Goal: Transaction & Acquisition: Obtain resource

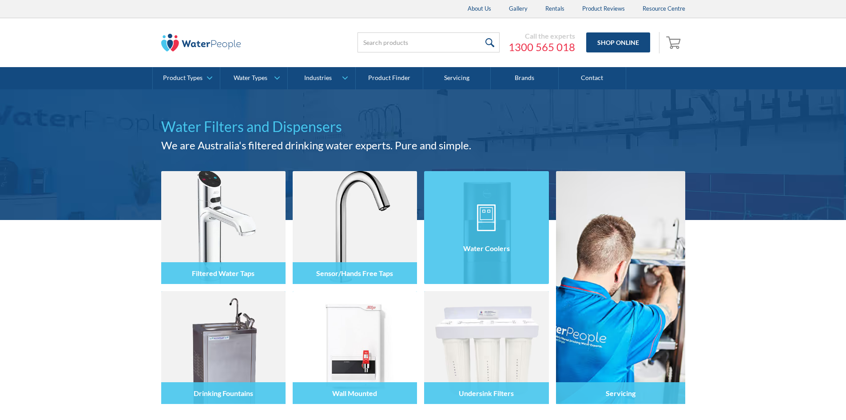
click at [488, 190] on img at bounding box center [486, 227] width 124 height 113
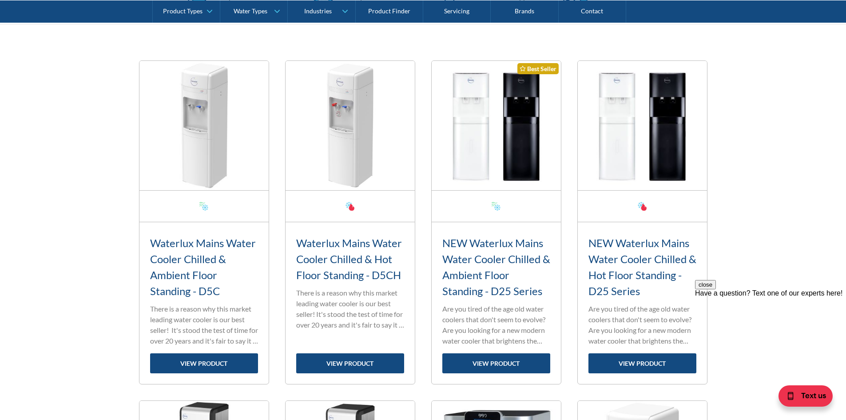
click at [499, 146] on img at bounding box center [496, 125] width 129 height 129
click at [638, 153] on img at bounding box center [642, 125] width 129 height 129
click at [638, 308] on p "Are you tired of the age old water coolers that don't seem to evolve? Are you l…" at bounding box center [643, 324] width 108 height 43
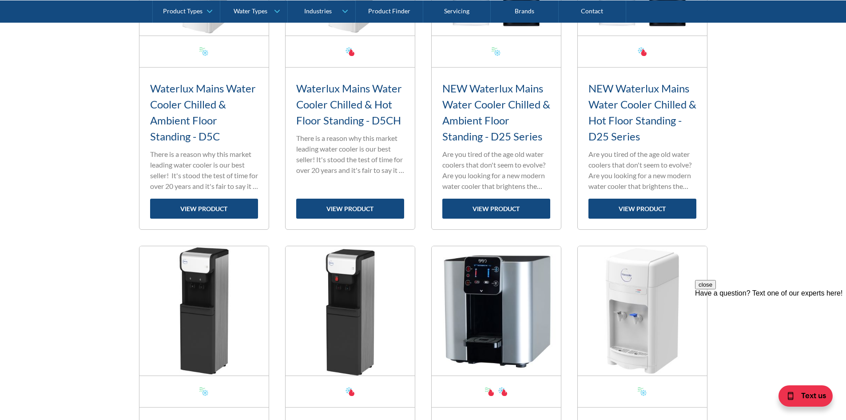
scroll to position [400, 0]
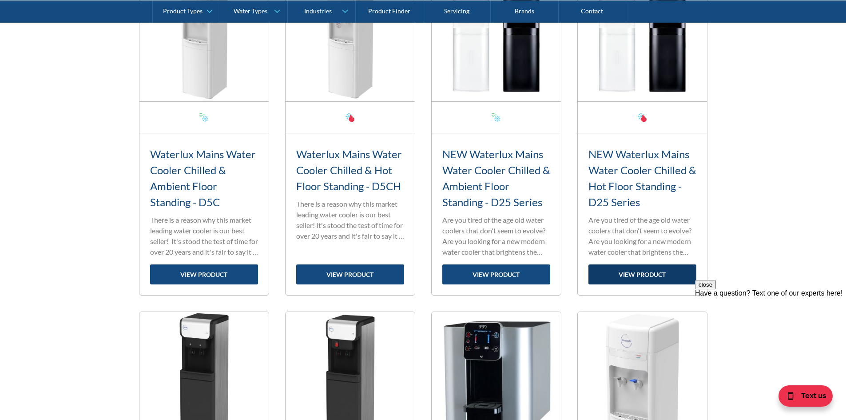
click at [623, 276] on link "view product" at bounding box center [643, 274] width 108 height 20
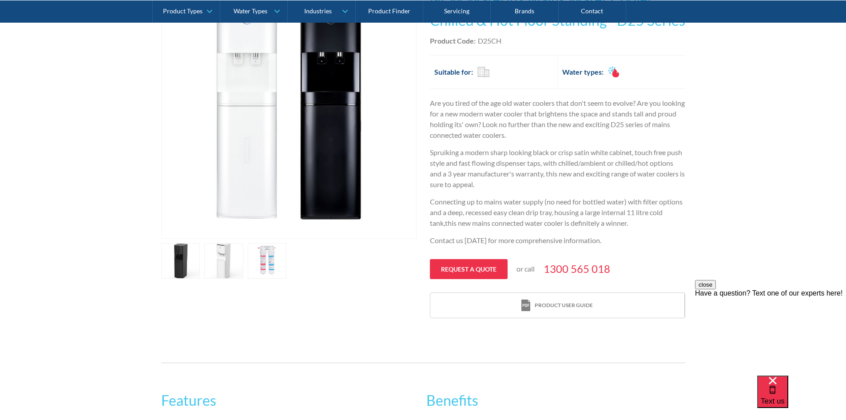
click at [275, 251] on link "open lightbox" at bounding box center [267, 261] width 39 height 36
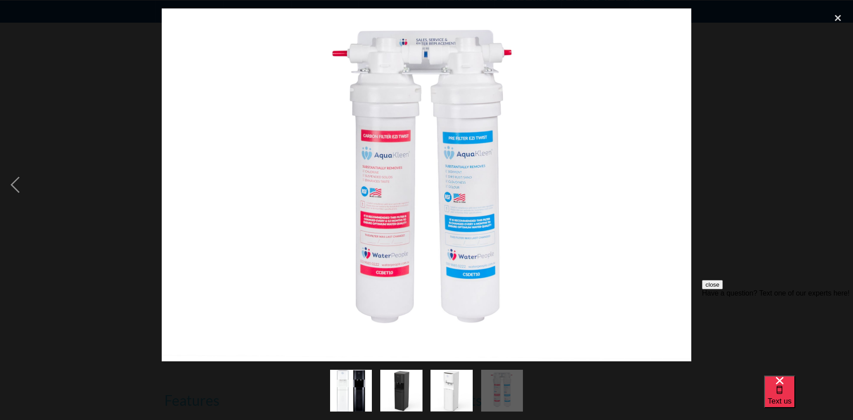
click at [162, 276] on img at bounding box center [426, 184] width 529 height 353
click at [18, 185] on div "previous image" at bounding box center [15, 184] width 30 height 353
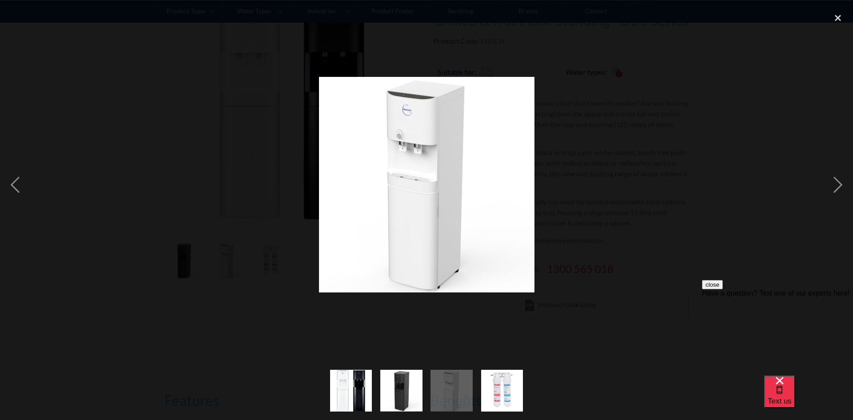
click at [100, 187] on div at bounding box center [426, 184] width 853 height 353
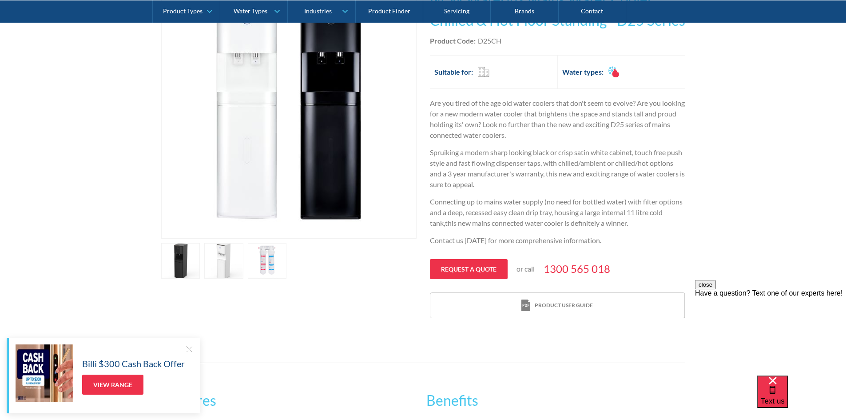
click at [218, 260] on link "open lightbox" at bounding box center [223, 261] width 39 height 36
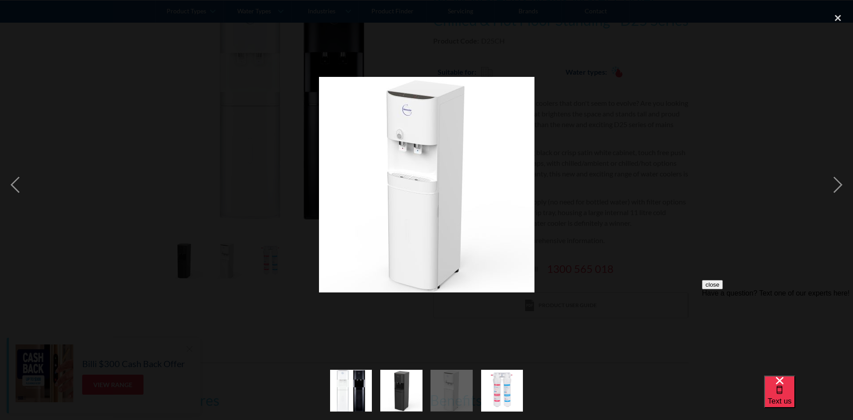
click at [184, 261] on div at bounding box center [426, 184] width 853 height 353
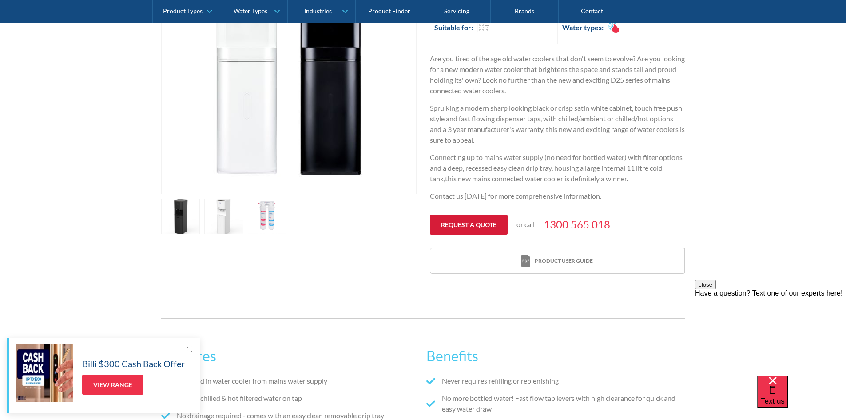
click at [481, 225] on link "Request a quote" at bounding box center [469, 225] width 78 height 20
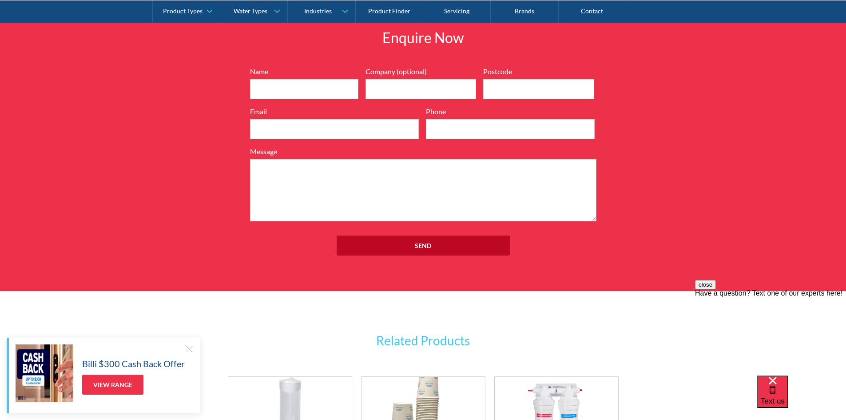
scroll to position [1032, 0]
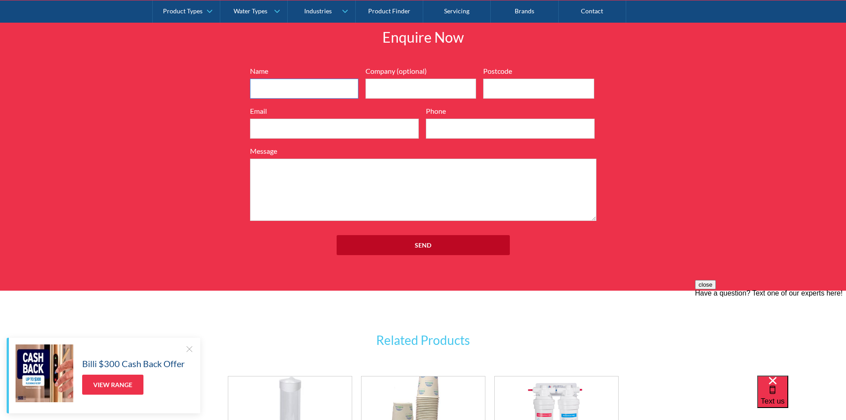
click at [281, 86] on input "Name" at bounding box center [304, 89] width 108 height 20
type input "Satomi Engevik"
click at [368, 86] on input "Company (optional)" at bounding box center [421, 89] width 111 height 20
type input "JFC AUSTRALIA CO PTY LTD"
click at [541, 85] on input "Postcode" at bounding box center [538, 89] width 111 height 20
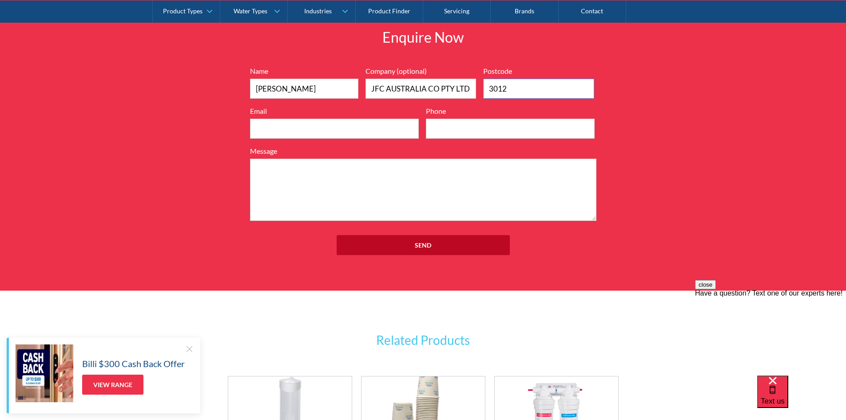
type input "3012"
click at [296, 132] on input "Email" at bounding box center [334, 129] width 169 height 20
type input "mel.admin@jfcaust.com.au"
click at [485, 127] on input "Phone" at bounding box center [510, 129] width 169 height 20
type input "03 8398 7100"
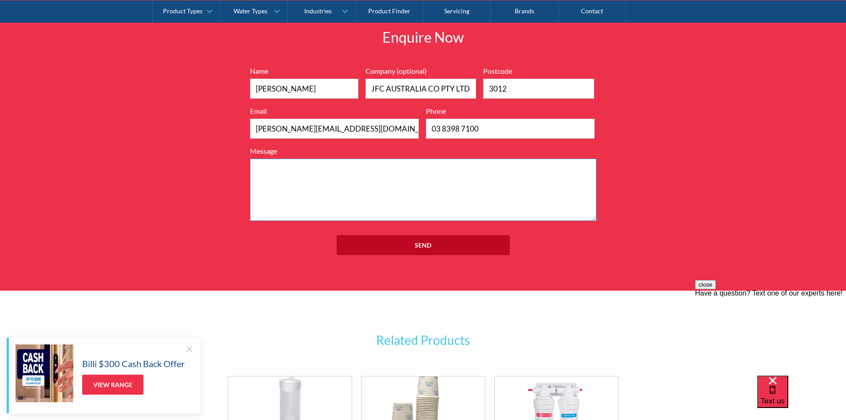
click at [374, 189] on textarea "Message" at bounding box center [423, 190] width 347 height 62
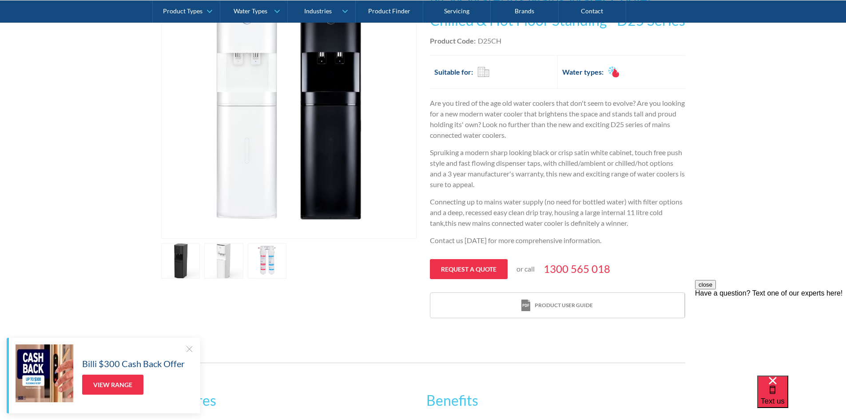
scroll to position [0, 0]
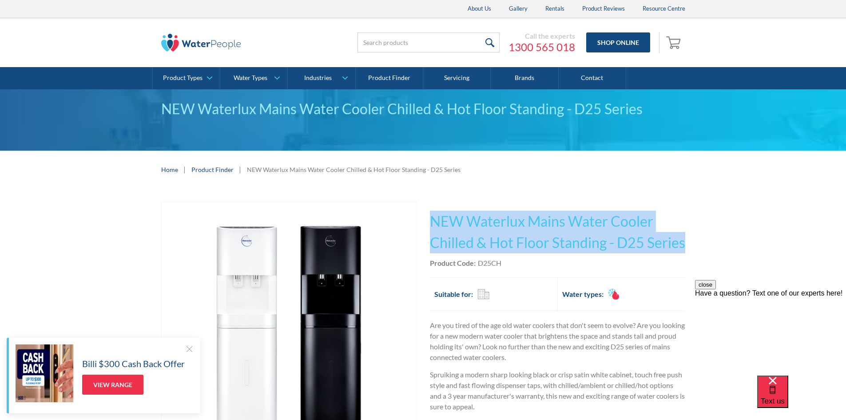
drag, startPoint x: 430, startPoint y: 221, endPoint x: 692, endPoint y: 246, distance: 262.8
click at [692, 246] on div "Play video Fits Most Brands Best Seller No items found. This tap design is incl…" at bounding box center [423, 371] width 846 height 366
copy h1 "NEW Waterlux Mains Water Cooler Chilled & Hot Floor Standing - D25 Series"
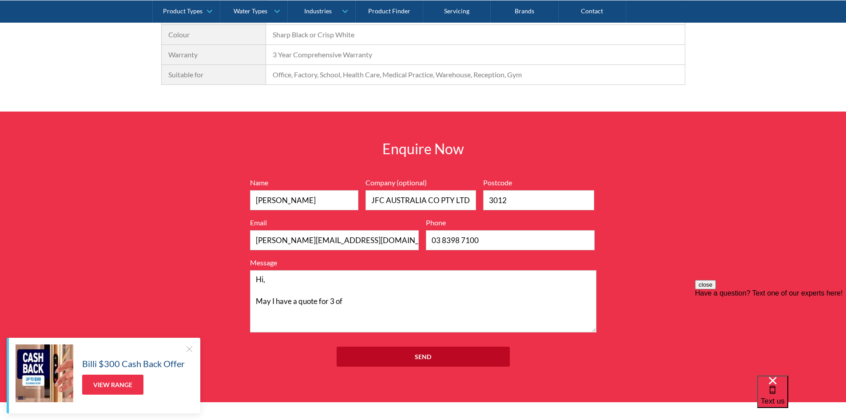
scroll to position [1022, 0]
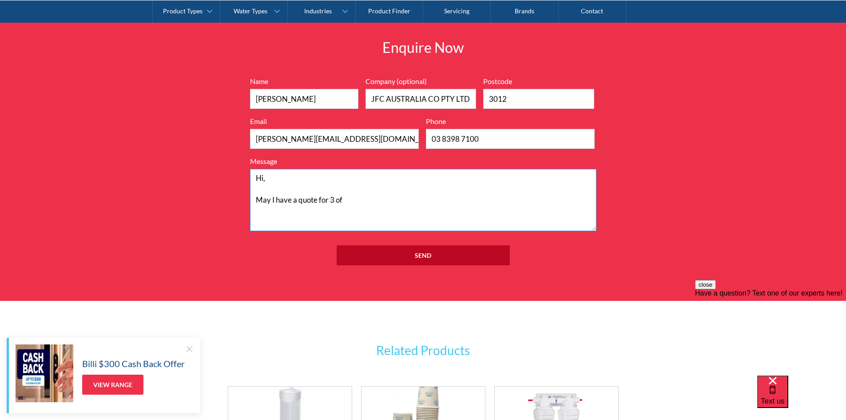
paste textarea "NEW Waterlux Mains Water Cooler Chilled & Hot Floor Standing - D25 Series"
click at [419, 208] on textarea "Hi, May I have a quote for 3 of NEW Waterlux Mains Water Cooler Chilled & Hot F…" at bounding box center [423, 200] width 347 height 62
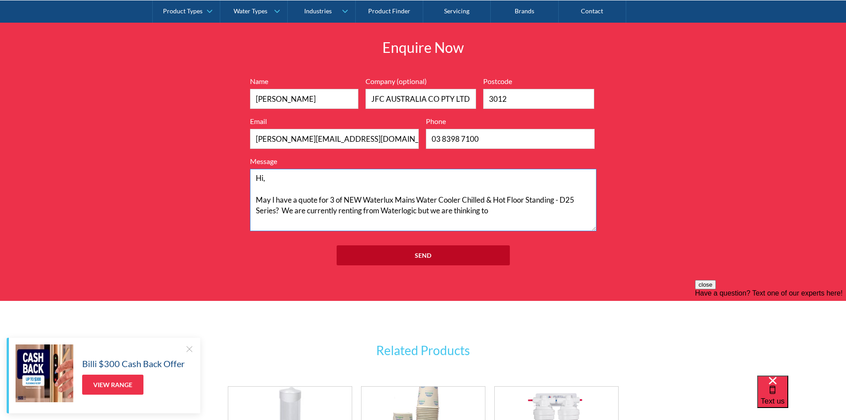
click at [407, 211] on textarea "Hi, May I have a quote for 3 of NEW Waterlux Mains Water Cooler Chilled & Hot F…" at bounding box center [423, 200] width 347 height 62
click at [499, 211] on textarea "Hi, May I have a quote for 3 of NEW Waterlux Mains Water Cooler Chilled & Hot F…" at bounding box center [423, 200] width 347 height 62
click at [422, 211] on textarea "Hi, May I have a quote for 3 of NEW Waterlux Mains Water Cooler Chilled & Hot F…" at bounding box center [423, 200] width 347 height 62
drag, startPoint x: 386, startPoint y: 210, endPoint x: 379, endPoint y: 210, distance: 6.2
click at [385, 210] on textarea "Hi, May I have a quote for 3 of NEW Waterlux Mains Water Cooler Chilled & Hot F…" at bounding box center [423, 200] width 347 height 62
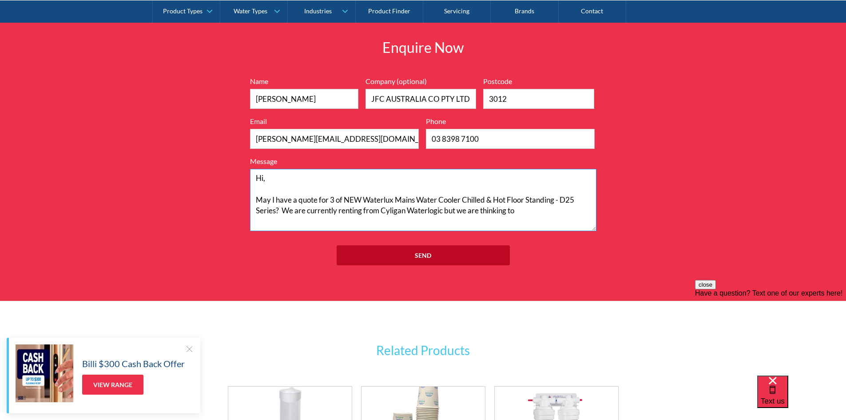
paste textarea "ul"
click at [339, 212] on textarea "Hi, May I have a quote for 3 of NEW Waterlux Mains Water Cooler Chilled & Hot F…" at bounding box center [423, 200] width 347 height 62
drag, startPoint x: 256, startPoint y: 203, endPoint x: 263, endPoint y: 203, distance: 6.7
click at [256, 203] on textarea "Hi, May I have a quote for 3 of NEW Waterlux Mains Water Cooler Chilled & Hot F…" at bounding box center [423, 200] width 347 height 62
click at [334, 219] on textarea "Hi, Could you please send me a quote for 3 of NEW Waterlux Mains Water Cooler C…" at bounding box center [423, 200] width 347 height 62
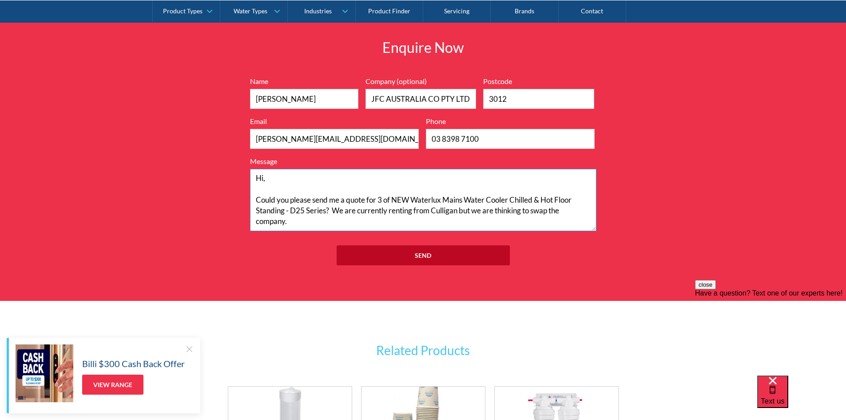
click at [457, 211] on textarea "Hi, Could you please send me a quote for 3 of NEW Waterlux Mains Water Cooler C…" at bounding box center [423, 200] width 347 height 62
click at [376, 219] on textarea "Hi, Could you please send me a quote for 3 of NEW Waterlux Mains Water Cooler C…" at bounding box center [423, 200] width 347 height 62
click at [568, 206] on textarea "Hi, Could you please send me a quote for 3 of NEW Waterlux Mains Water Cooler C…" at bounding box center [423, 200] width 347 height 62
click at [445, 213] on textarea "Hi, Could you please send me a quote for 3 of NEW Waterlux Mains Water Cooler C…" at bounding box center [423, 200] width 347 height 62
click at [415, 216] on textarea "Hi, Could you please send me a quote for 3 of NEW Waterlux Mains Water Cooler C…" at bounding box center [423, 200] width 347 height 62
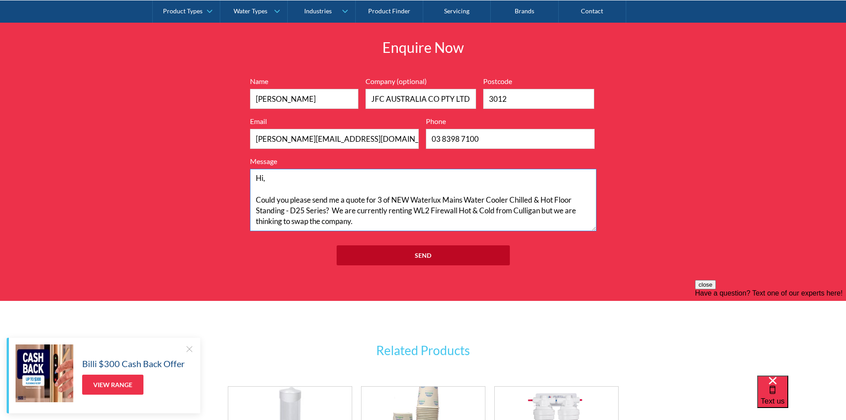
click at [530, 211] on textarea "Hi, Could you please send me a quote for 3 of NEW Waterlux Mains Water Cooler C…" at bounding box center [423, 200] width 347 height 62
click at [562, 212] on textarea "Hi, Could you please send me a quote for 3 of NEW Waterlux Mains Water Cooler C…" at bounding box center [423, 200] width 347 height 62
drag, startPoint x: 543, startPoint y: 208, endPoint x: 562, endPoint y: 212, distance: 19.1
click at [544, 208] on textarea "Hi, Could you please send me a quote for 3 of NEW Waterlux Mains Water Cooler C…" at bounding box center [423, 200] width 347 height 62
drag, startPoint x: 415, startPoint y: 207, endPoint x: 499, endPoint y: 214, distance: 84.7
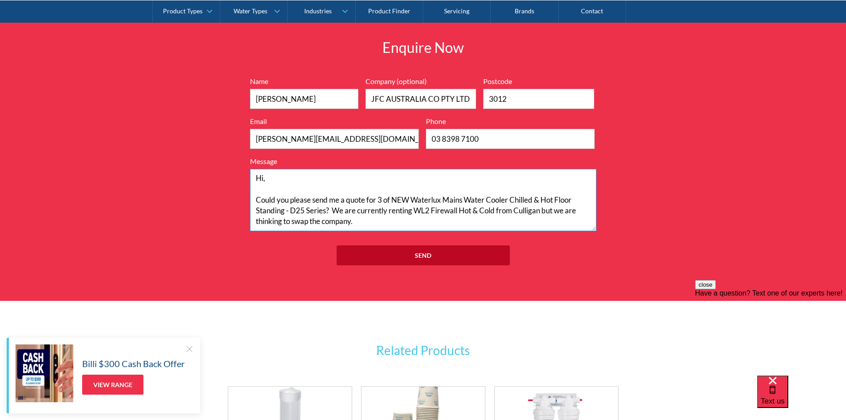
click at [499, 214] on textarea "Hi, Could you please send me a quote for 3 of NEW Waterlux Mains Water Cooler C…" at bounding box center [423, 200] width 347 height 62
click at [536, 212] on textarea "Hi, Could you please send me a quote for 3 of NEW Waterlux Mains Water Cooler C…" at bounding box center [423, 200] width 347 height 62
click at [429, 184] on textarea "Hi, Could you please send me a quote for 3 of NEW Waterlux Mains Water Cooler C…" at bounding box center [423, 200] width 347 height 62
click at [289, 221] on textarea "Hi, Could you please send me a quote for 3 of NEW Waterlux Mains Water Cooler C…" at bounding box center [423, 200] width 347 height 62
click at [304, 222] on textarea "Hi, Could you please send me a quote for 3 of NEW Waterlux Mains Water Cooler C…" at bounding box center [423, 200] width 347 height 62
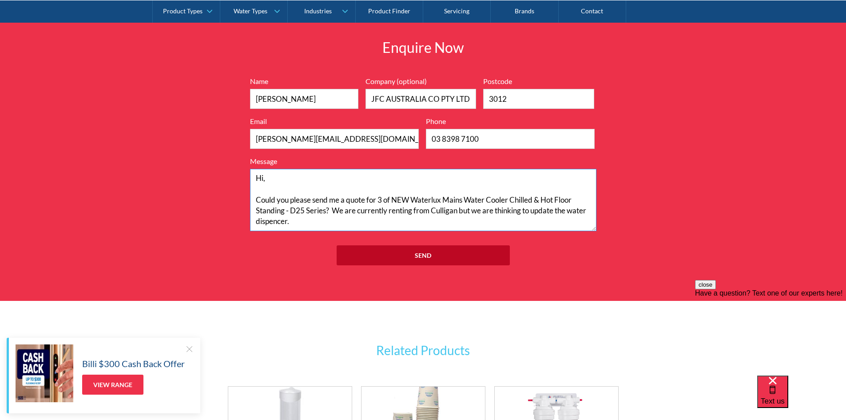
click at [399, 212] on textarea "Hi, Could you please send me a quote for 3 of NEW Waterlux Mains Water Cooler C…" at bounding box center [423, 200] width 347 height 62
click at [382, 201] on textarea "Hi, Could you please send me a quote for 3 of NEW Waterlux Mains Water Cooler C…" at bounding box center [423, 200] width 347 height 62
drag, startPoint x: 307, startPoint y: 221, endPoint x: 255, endPoint y: 224, distance: 52.5
click at [255, 224] on textarea "Hi, Could you please send me a quote for 2 of NEW Waterlux Mains Water Cooler C…" at bounding box center [423, 200] width 347 height 62
click at [305, 223] on textarea "Hi, Could you please send me a quote for 2 of NEW Waterlux Mains Water Cooler C…" at bounding box center [423, 200] width 347 height 62
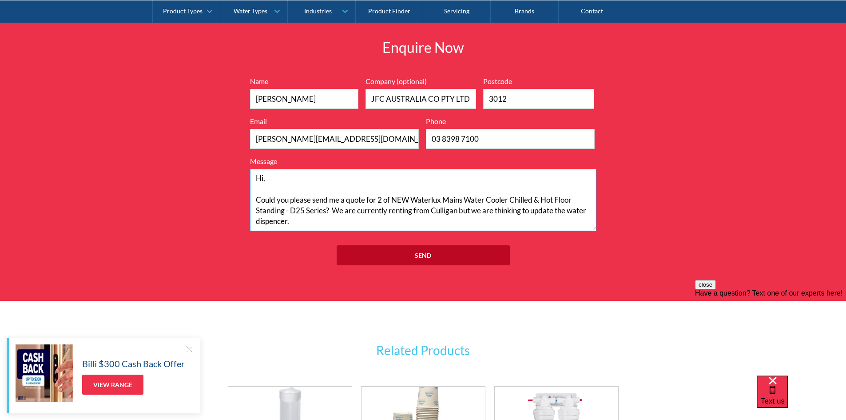
drag, startPoint x: 302, startPoint y: 221, endPoint x: 473, endPoint y: 227, distance: 171.6
click at [304, 223] on textarea "Hi, Could you please send me a quote for 2 of NEW Waterlux Mains Water Cooler C…" at bounding box center [423, 200] width 347 height 62
click at [384, 207] on textarea "Hi, Could you please send me a quote for 2 of NEW Waterlux Mains Water Cooler C…" at bounding box center [423, 200] width 347 height 62
click at [449, 204] on textarea "Hi, Could you please send me a quote for 2 of NEW Waterlux Mains Water Cooler C…" at bounding box center [423, 200] width 347 height 62
click at [413, 202] on textarea "Hi, Could you please send me a quote for 2 of NEW Waterlux Mains Water Cooler C…" at bounding box center [423, 200] width 347 height 62
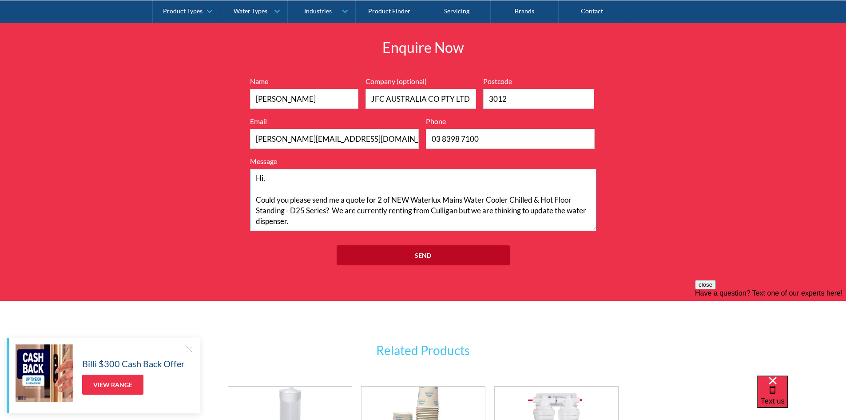
click at [525, 202] on textarea "Hi, Could you please send me a quote for 2 of NEW Waterlux Mains Water Cooler C…" at bounding box center [423, 200] width 347 height 62
click at [320, 218] on textarea "Hi, Could you please send me a quote for 2 of NEW Waterlux Mains Water Cooler C…" at bounding box center [423, 200] width 347 height 62
click at [331, 210] on textarea "Hi, Could you please send me a quote for 2 of NEW Waterlux Mains Water Cooler C…" at bounding box center [423, 200] width 347 height 62
click at [351, 191] on textarea "Hi, Could you please send me a quote for 2 of NEW Waterlux Mains Water Cooler C…" at bounding box center [423, 200] width 347 height 62
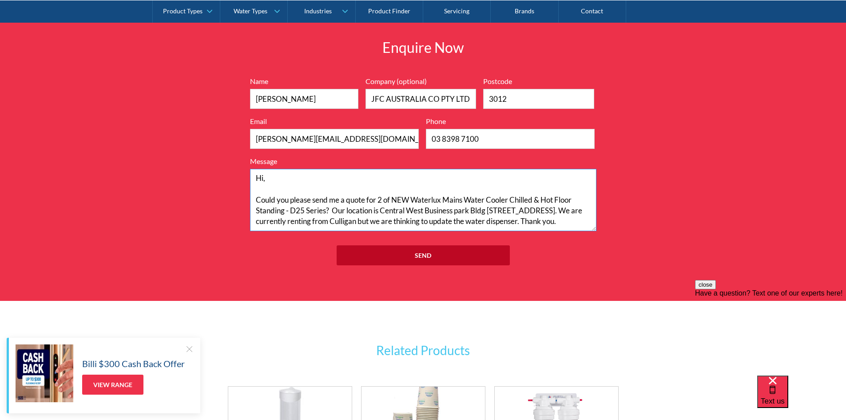
drag, startPoint x: 395, startPoint y: 209, endPoint x: 455, endPoint y: 211, distance: 60.0
click at [395, 209] on textarea "Hi, Could you please send me a quote for 2 of NEW Waterlux Mains Water Cooler C…" at bounding box center [423, 200] width 347 height 62
click at [333, 215] on textarea "Hi, Could you please send me a quote for 2 of NEW Waterlux Mains Water Cooler C…" at bounding box center [423, 200] width 347 height 62
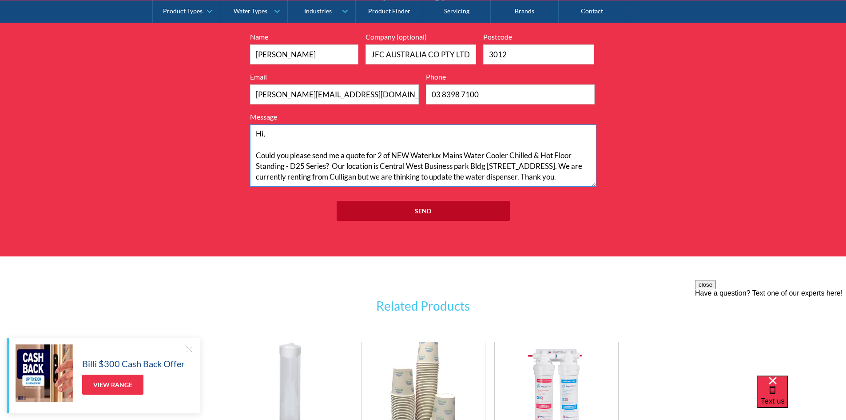
scroll to position [11, 0]
type textarea "Hi, Could you please send me a quote for 2 of NEW Waterlux Mains Water Cooler C…"
click at [419, 207] on input "Send" at bounding box center [423, 211] width 173 height 20
